Goal: Task Accomplishment & Management: Complete application form

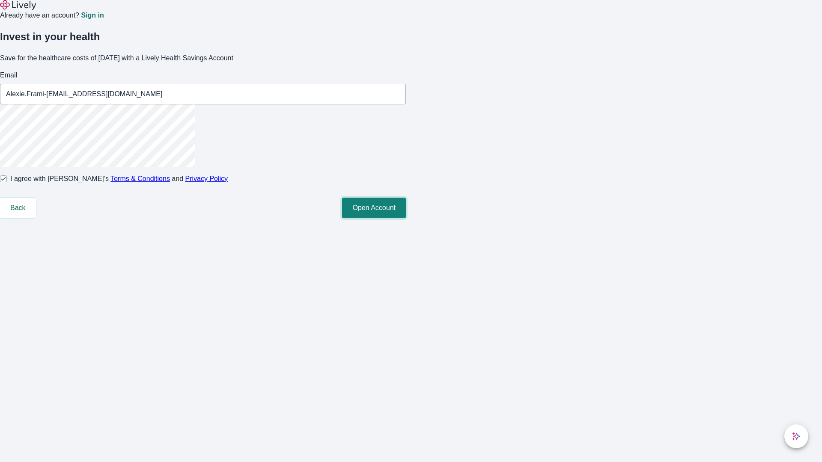
click at [406, 218] on button "Open Account" at bounding box center [374, 208] width 64 height 21
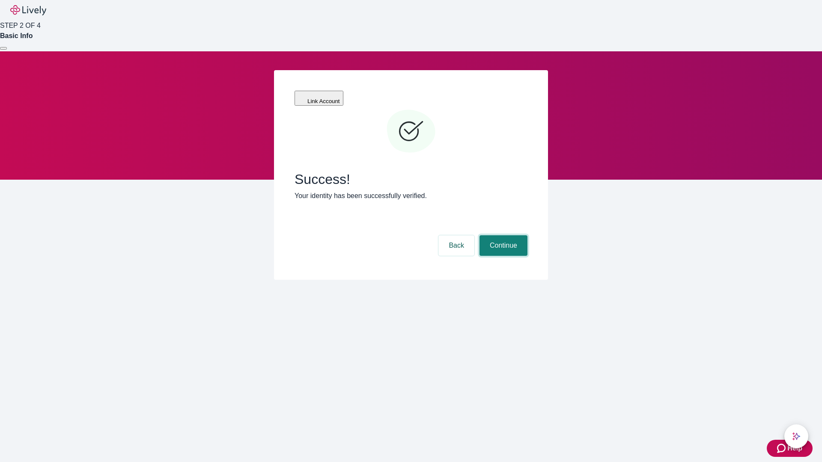
click at [502, 235] on button "Continue" at bounding box center [503, 245] width 48 height 21
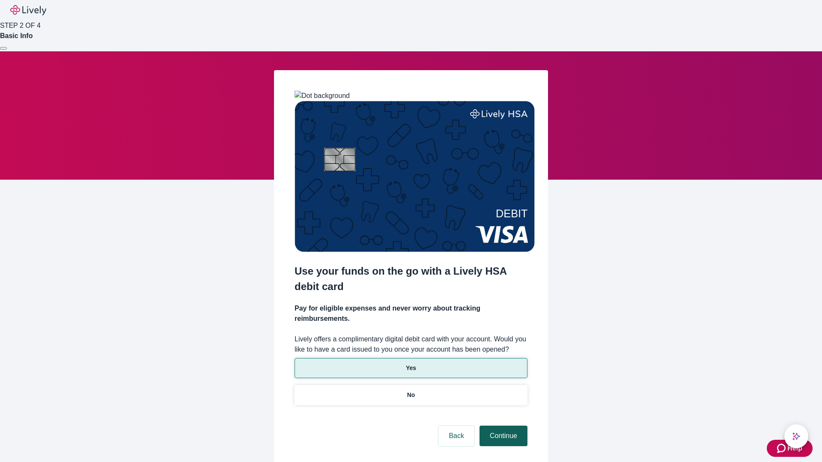
click at [411, 364] on p "Yes" at bounding box center [411, 368] width 10 height 9
click at [502, 426] on button "Continue" at bounding box center [503, 436] width 48 height 21
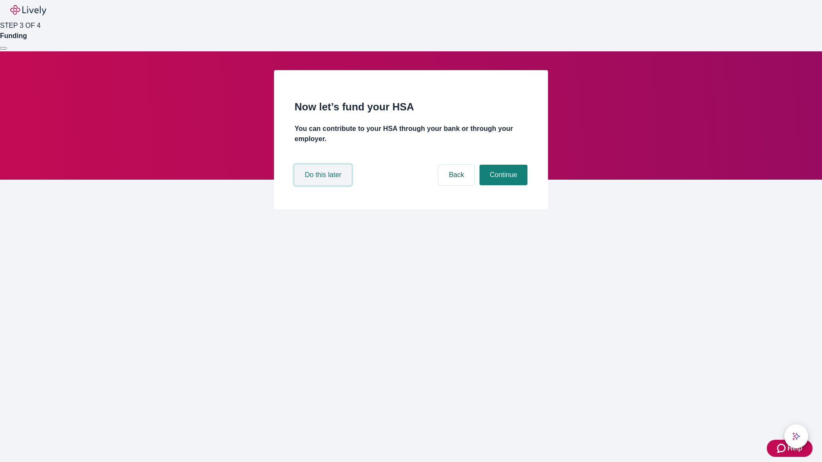
click at [324, 185] on button "Do this later" at bounding box center [323, 175] width 57 height 21
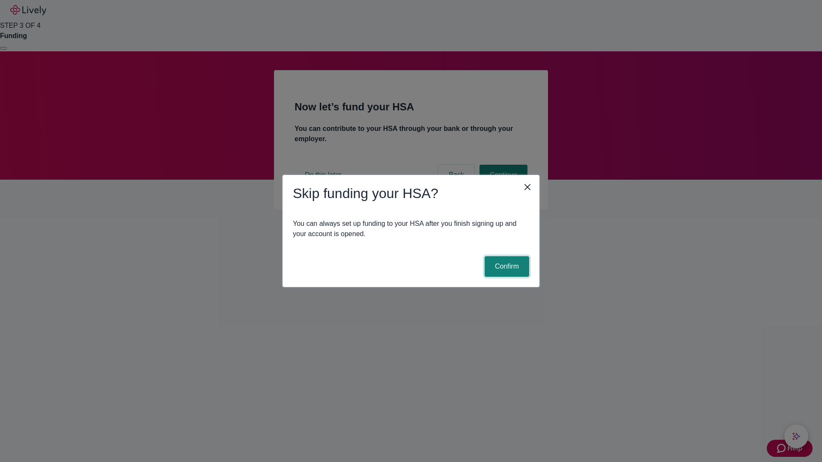
click at [506, 267] on button "Confirm" at bounding box center [507, 266] width 45 height 21
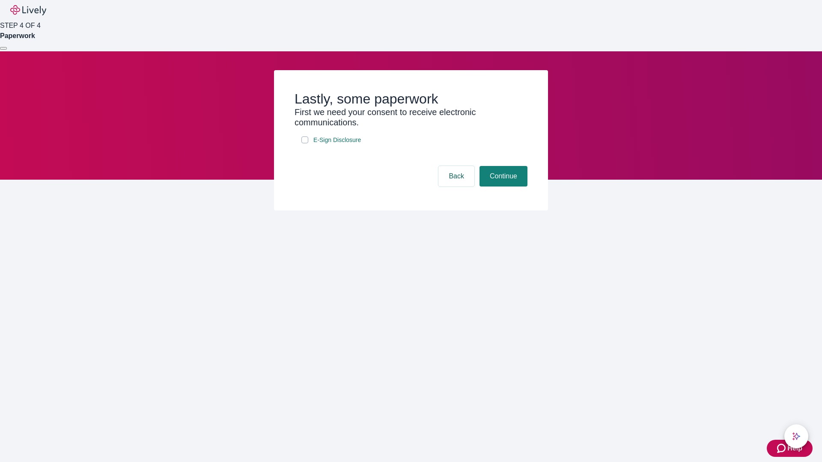
click at [305, 143] on input "E-Sign Disclosure" at bounding box center [304, 140] width 7 height 7
checkbox input "true"
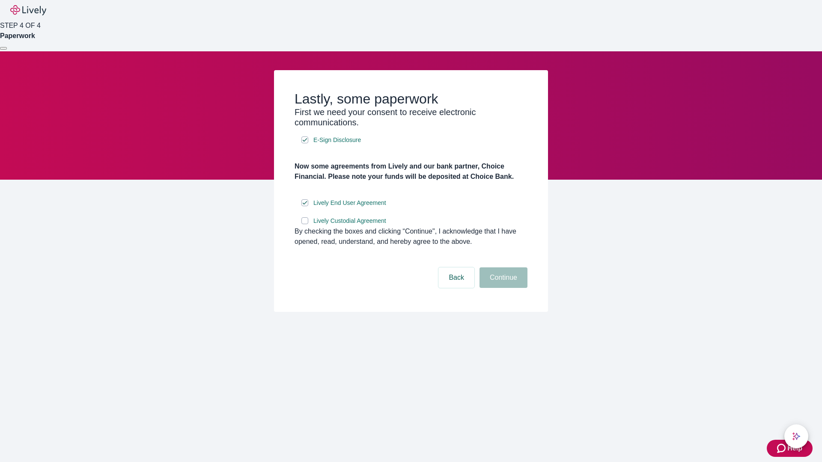
click at [305, 224] on input "Lively Custodial Agreement" at bounding box center [304, 220] width 7 height 7
checkbox input "true"
click at [502, 288] on button "Continue" at bounding box center [503, 278] width 48 height 21
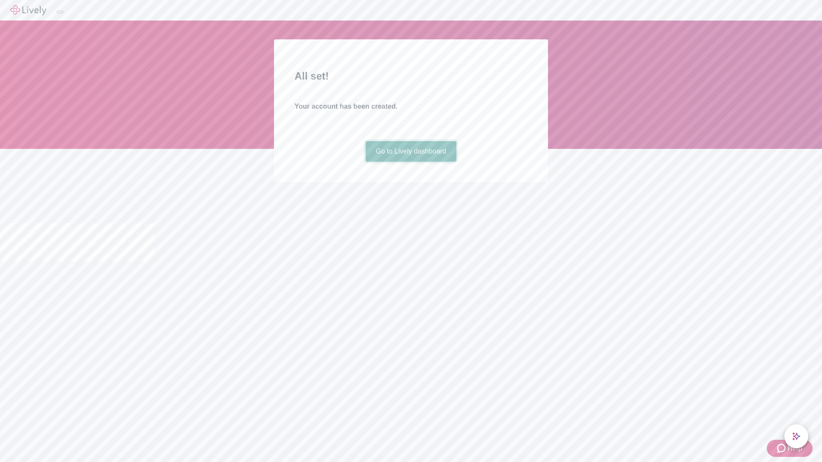
click at [411, 162] on link "Go to Lively dashboard" at bounding box center [411, 151] width 91 height 21
